Goal: Complete application form

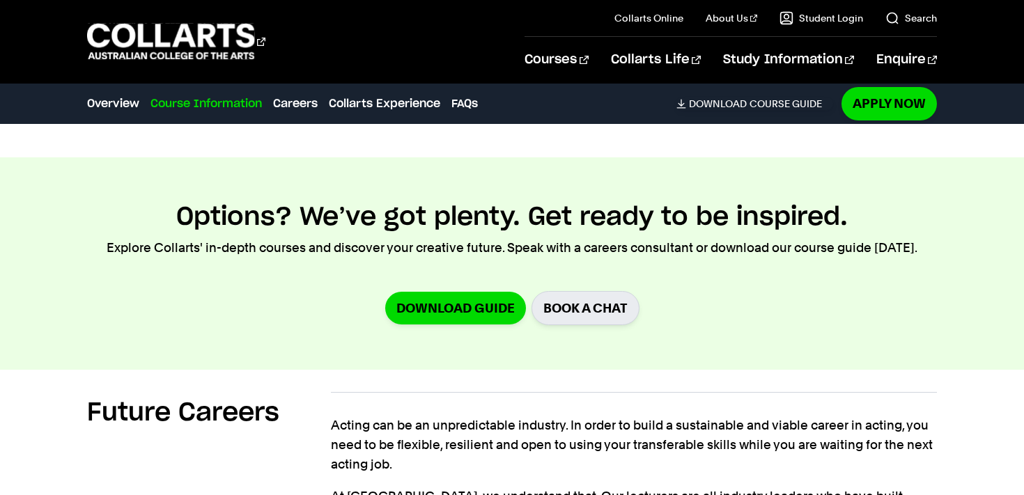
scroll to position [1707, 0]
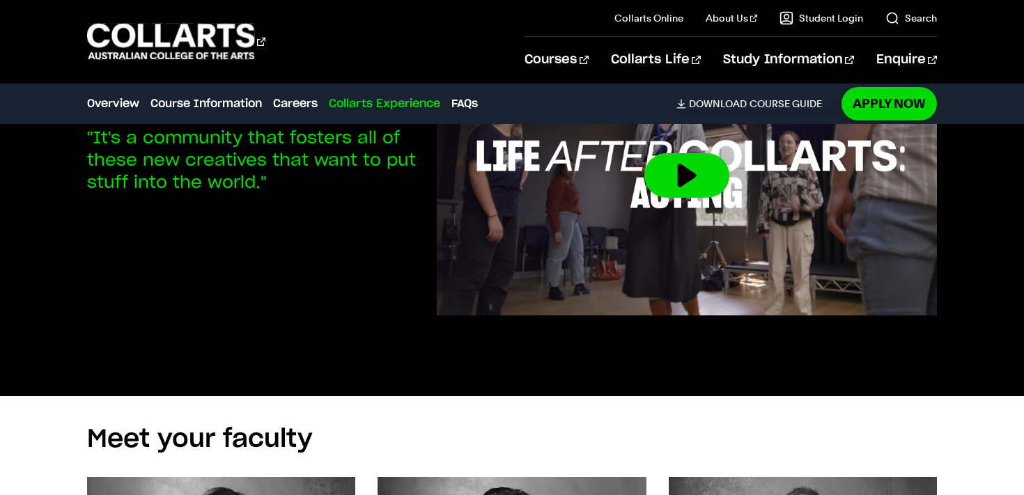
scroll to position [3407, 0]
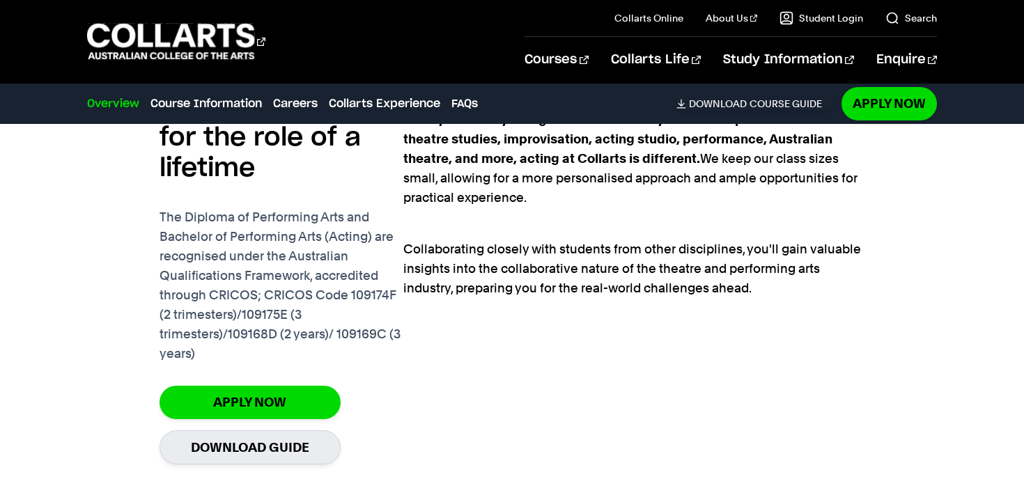
scroll to position [1006, 0]
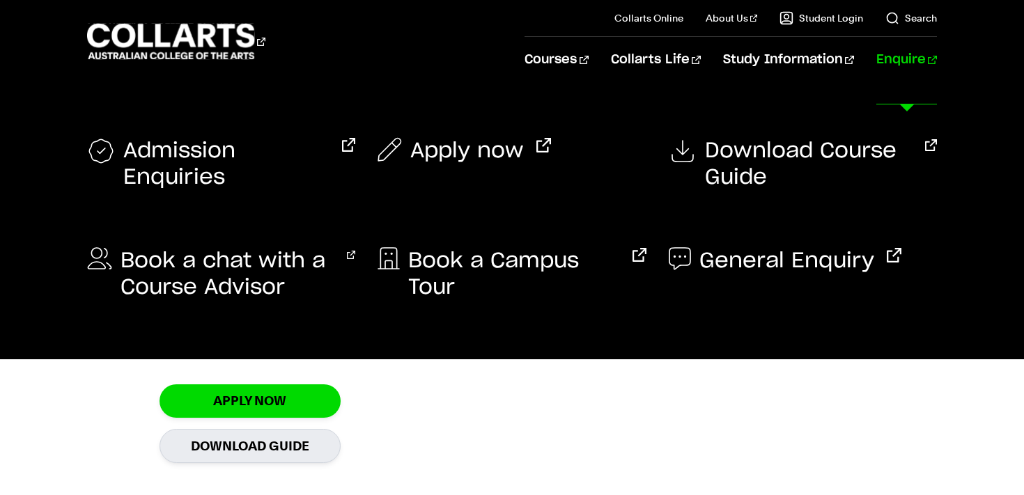
click at [880, 131] on div "Admission Enquiries Apply now Download Course Guide" at bounding box center [512, 222] width 1024 height 276
click at [524, 164] on span "Apply now" at bounding box center [467, 151] width 114 height 26
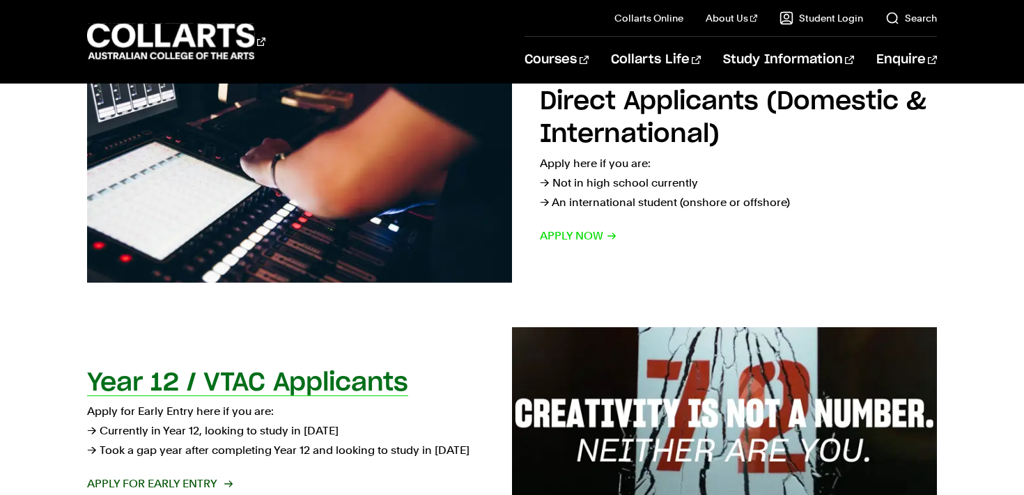
scroll to position [271, 0]
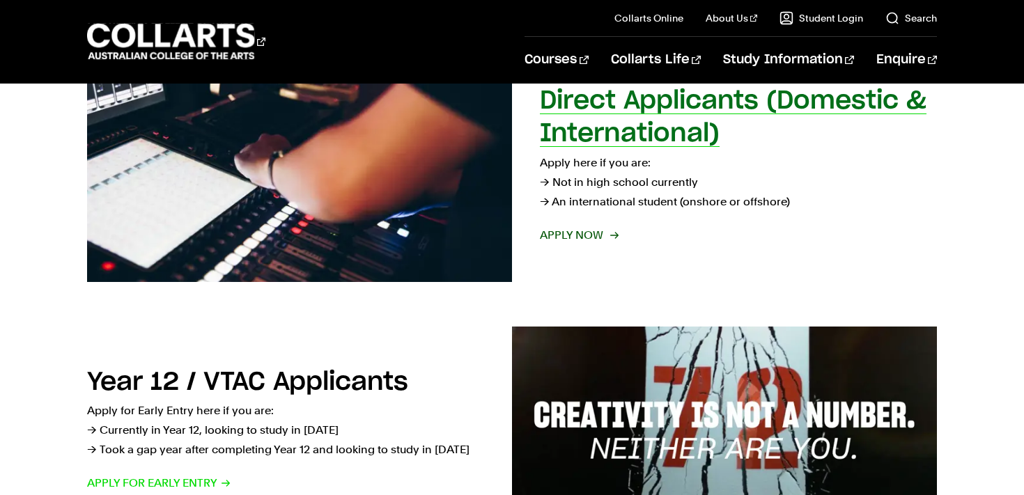
click at [586, 245] on span "Apply now" at bounding box center [578, 235] width 77 height 19
